Goal: Task Accomplishment & Management: Use online tool/utility

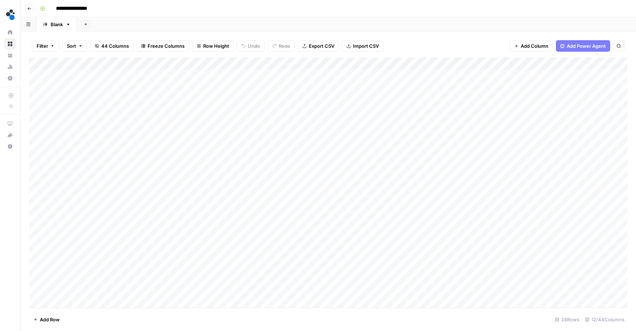
click at [462, 0] on header "**********" at bounding box center [327, 8] width 615 height 17
click at [382, 74] on div "Add Column" at bounding box center [328, 183] width 598 height 252
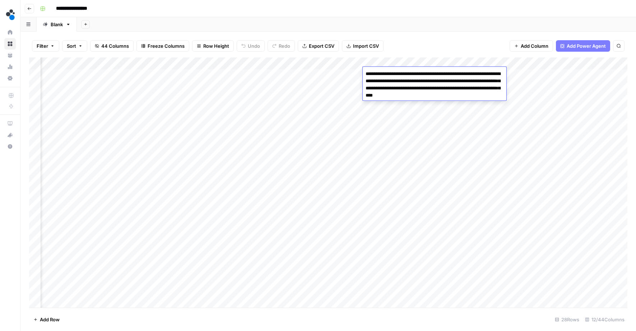
click at [415, 23] on div "Add Sheet" at bounding box center [356, 24] width 559 height 14
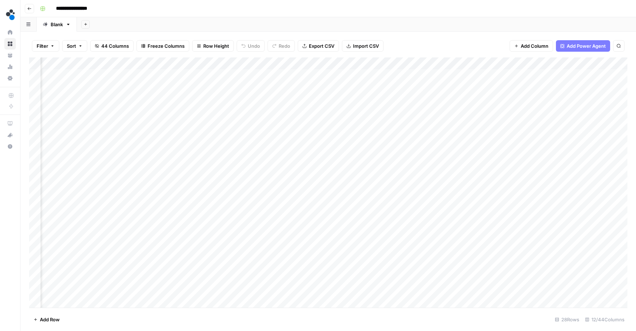
click at [507, 71] on div "Add Column" at bounding box center [328, 183] width 598 height 252
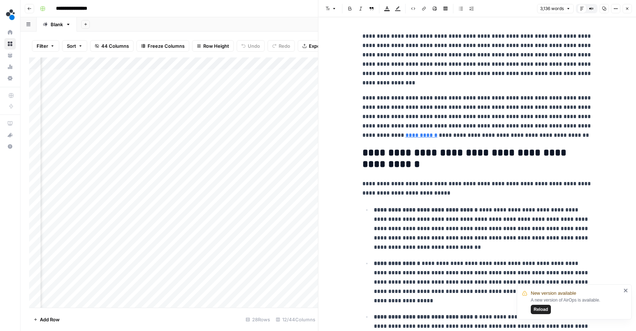
click at [623, 8] on button "Close" at bounding box center [626, 8] width 9 height 9
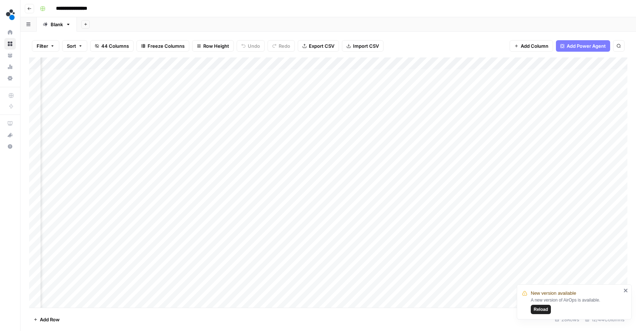
click at [623, 290] on icon "close" at bounding box center [625, 290] width 5 height 6
